Goal: Information Seeking & Learning: Understand process/instructions

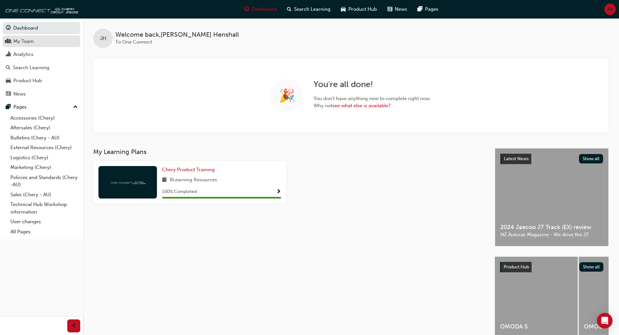
click at [49, 46] on link "My Team" at bounding box center [42, 41] width 78 height 12
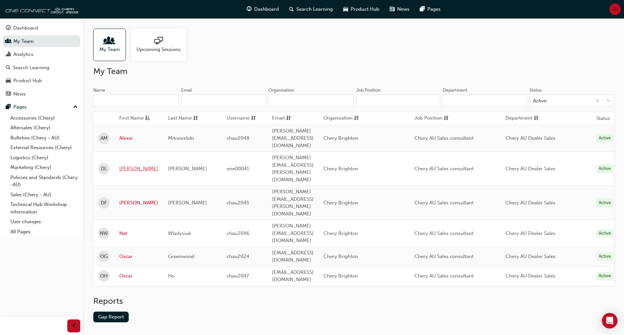
click at [128, 165] on link "[PERSON_NAME]" at bounding box center [138, 168] width 39 height 7
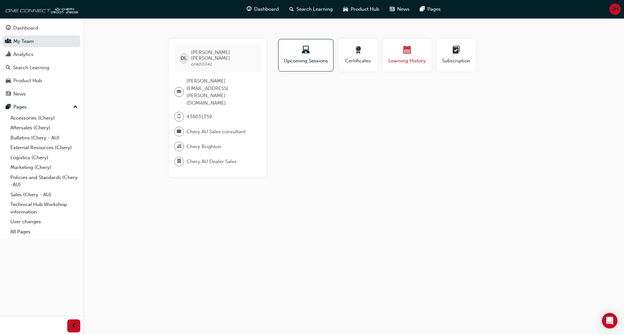
click at [413, 65] on button "Learning History" at bounding box center [407, 55] width 49 height 32
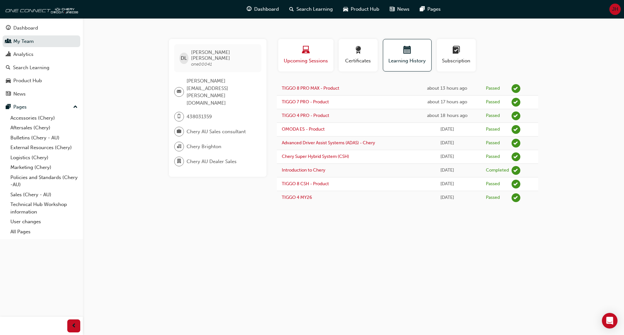
click at [311, 62] on span "Upcoming Sessions" at bounding box center [305, 60] width 45 height 7
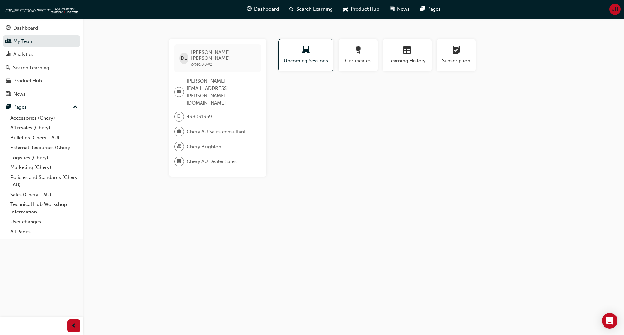
click at [294, 83] on div "Profile Upcoming Sessions Certificates Learning History Subscription DL [PERSON…" at bounding box center [407, 108] width 261 height 138
click at [49, 41] on link "My Team" at bounding box center [42, 41] width 78 height 12
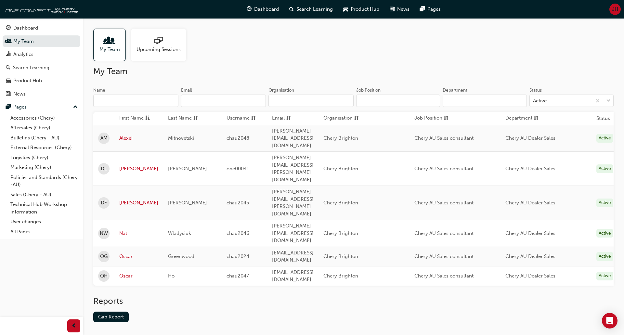
click at [163, 46] on span "Upcoming Sessions" at bounding box center [158, 49] width 44 height 7
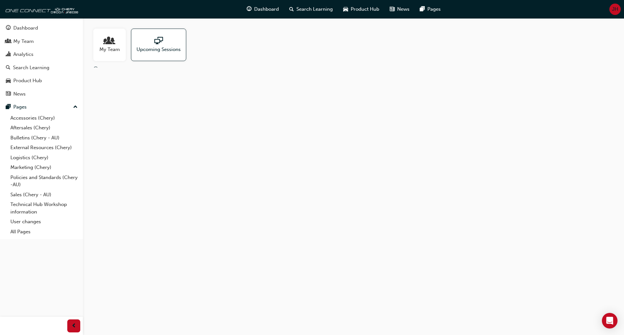
click at [115, 46] on span "My Team" at bounding box center [109, 49] width 20 height 7
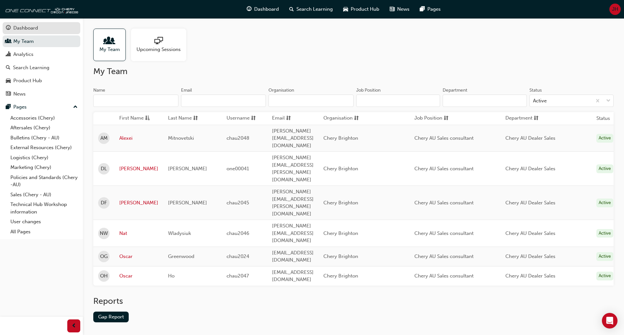
click at [56, 31] on div "Dashboard" at bounding box center [41, 28] width 71 height 8
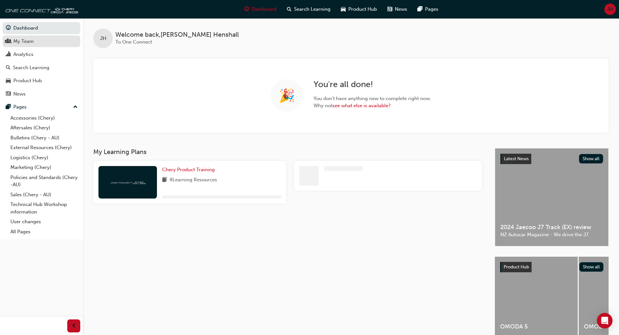
click at [55, 46] on link "My Team" at bounding box center [42, 41] width 78 height 12
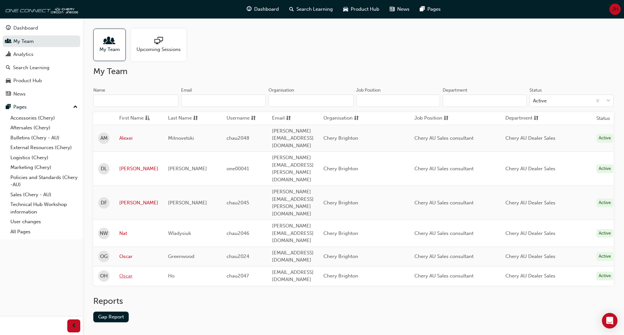
click at [130, 272] on link "Oscar" at bounding box center [138, 275] width 39 height 7
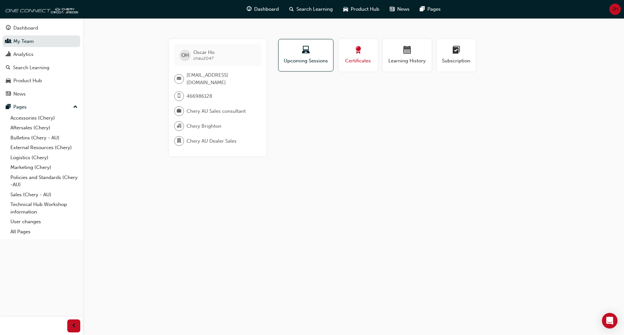
click at [352, 53] on div "button" at bounding box center [357, 51] width 29 height 10
click at [398, 54] on div "button" at bounding box center [407, 51] width 39 height 10
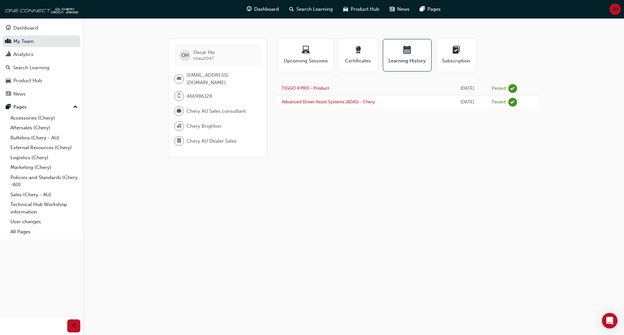
click at [261, 22] on div "OH [PERSON_NAME] chau2047 [EMAIL_ADDRESS][DOMAIN_NAME] 466986128 Chery AU Sales…" at bounding box center [312, 167] width 624 height 335
click at [284, 17] on div "Dashboard Search Learning Product Hub News Pages" at bounding box center [344, 9] width 210 height 19
click at [263, 24] on div "OH [PERSON_NAME] chau2047 [EMAIL_ADDRESS][DOMAIN_NAME] 466986128 Chery AU Sales…" at bounding box center [312, 167] width 624 height 335
click at [55, 39] on link "My Team" at bounding box center [42, 41] width 78 height 12
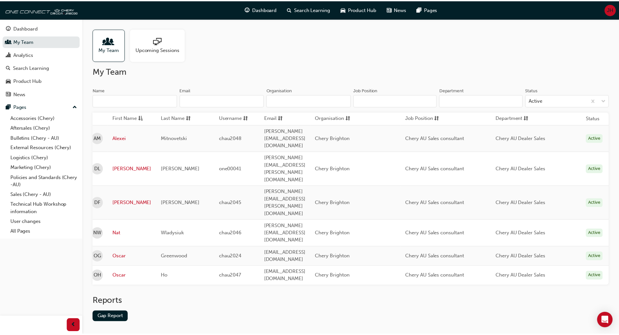
scroll to position [0, 20]
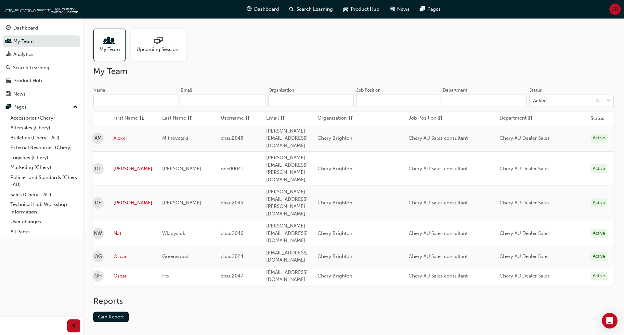
click at [121, 135] on link "Alexei" at bounding box center [132, 138] width 39 height 7
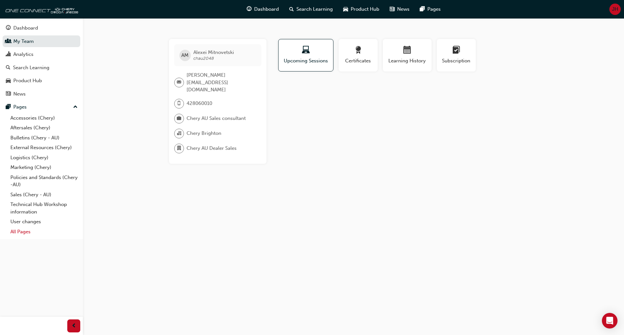
click at [22, 232] on link "All Pages" at bounding box center [44, 232] width 72 height 10
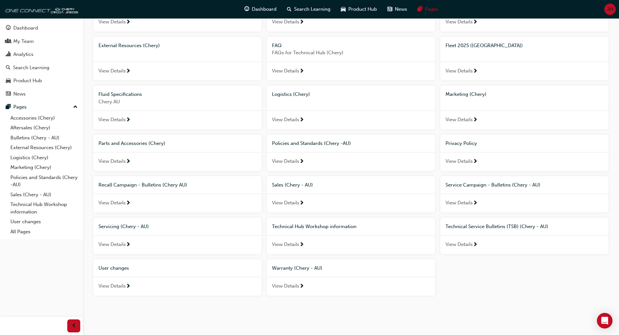
scroll to position [77, 0]
click at [123, 278] on div "View Details" at bounding box center [177, 286] width 168 height 19
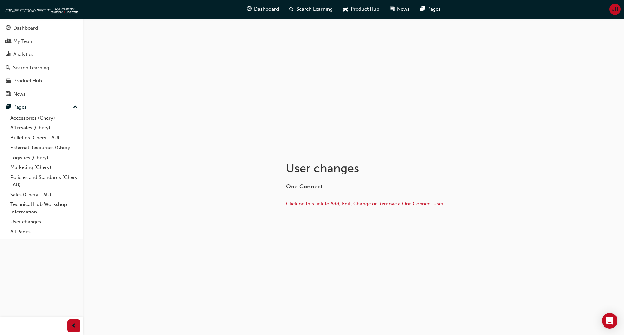
click at [319, 199] on div "One Connect Click on this link to Add, Edit, Change or Remove a One Connect Use…" at bounding box center [391, 196] width 211 height 26
click at [323, 203] on span "Click on this link to Add, Edit, Change or Remove a One Connect User." at bounding box center [365, 204] width 159 height 6
